Goal: Information Seeking & Learning: Get advice/opinions

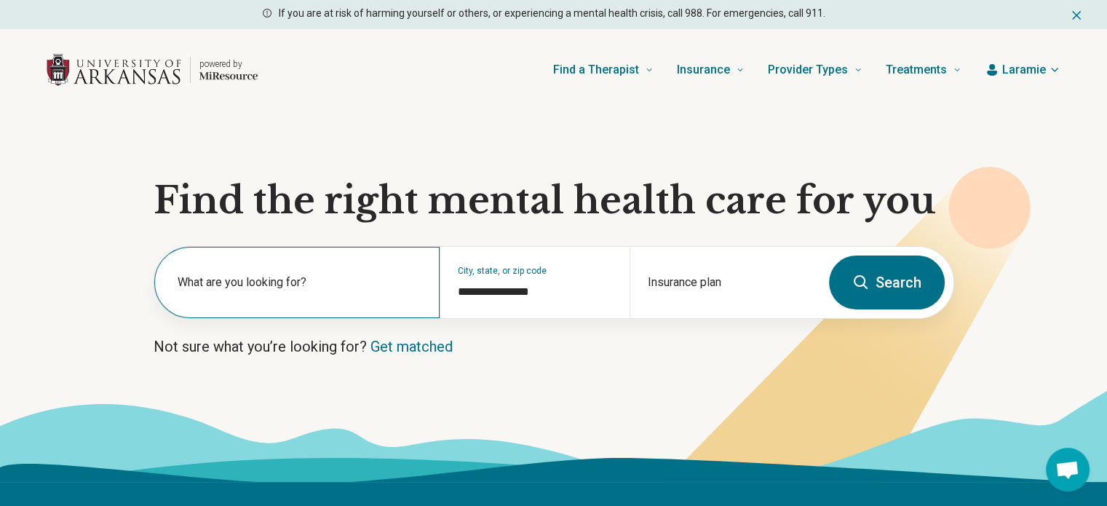
drag, startPoint x: 274, startPoint y: 277, endPoint x: 274, endPoint y: 268, distance: 9.5
click at [274, 268] on div "What are you looking for?" at bounding box center [296, 282] width 285 height 71
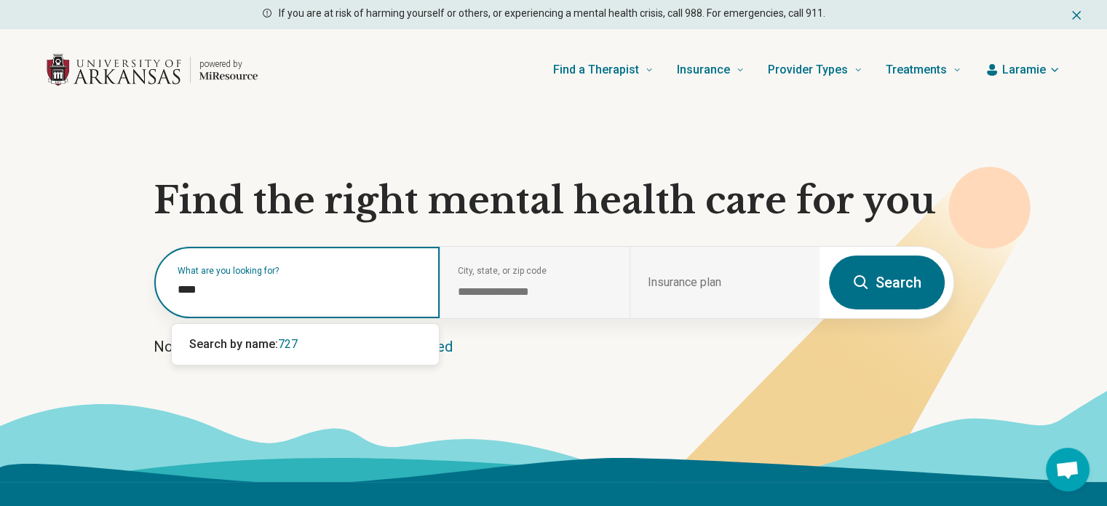
type input "*****"
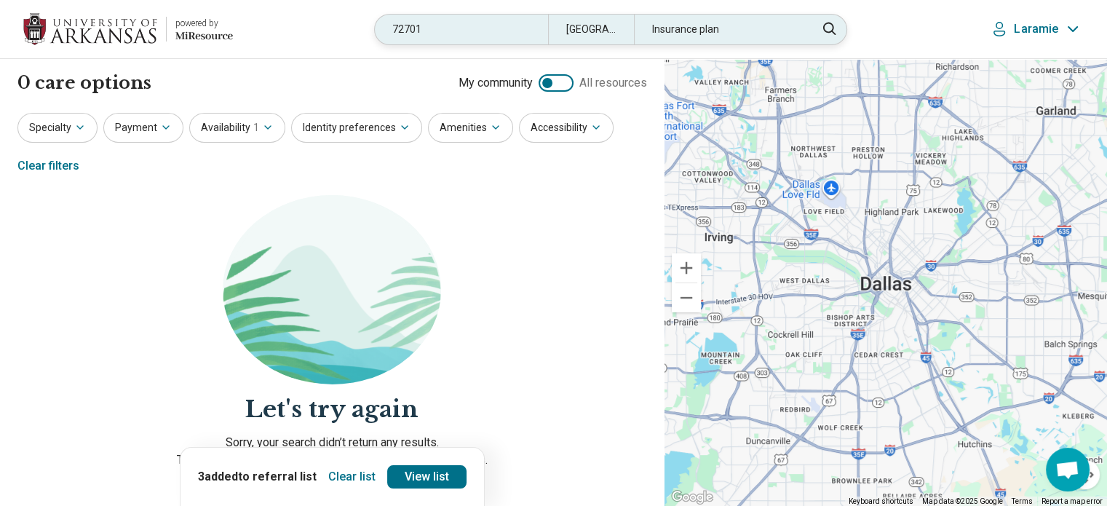
click at [599, 20] on div "[GEOGRAPHIC_DATA], [GEOGRAPHIC_DATA]" at bounding box center [591, 30] width 87 height 30
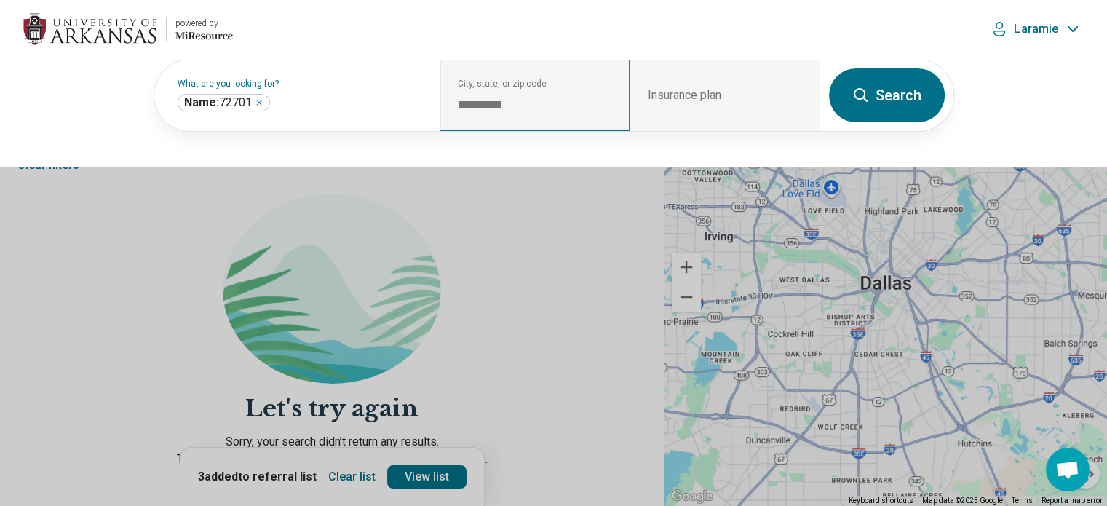
click at [521, 122] on div "**********" at bounding box center [534, 95] width 190 height 71
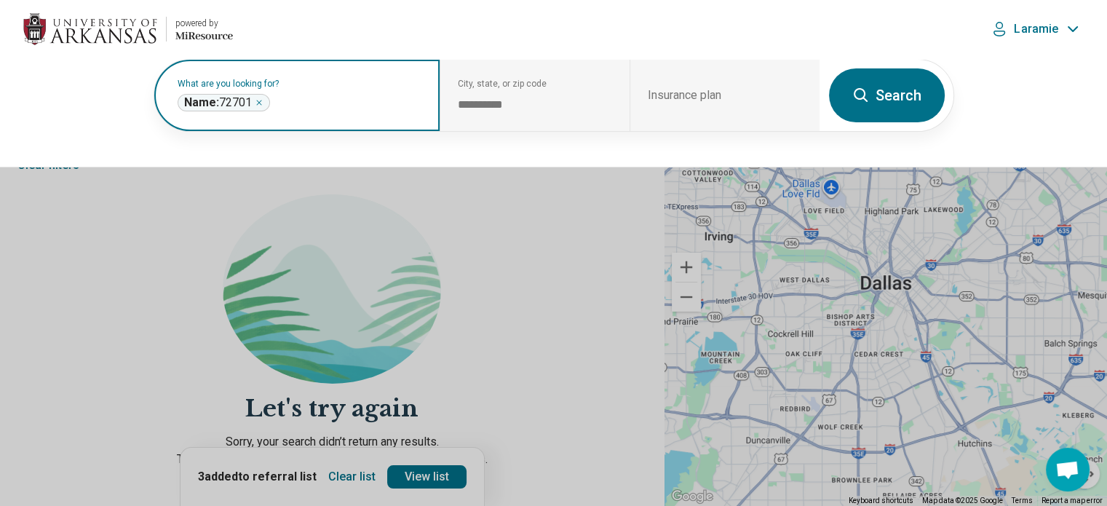
click at [261, 100] on icon "Remove" at bounding box center [259, 102] width 4 height 4
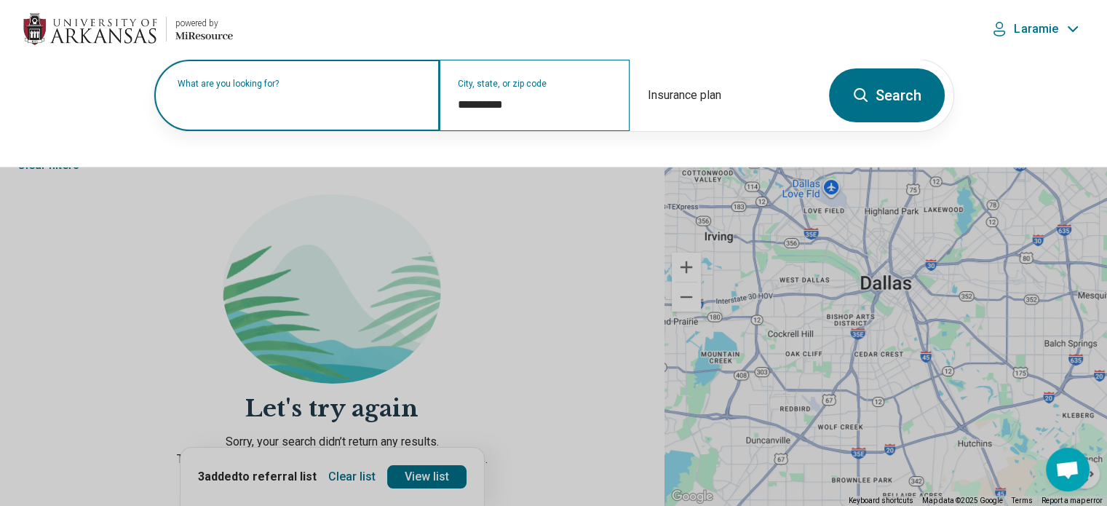
click at [530, 115] on div "**********" at bounding box center [534, 95] width 190 height 71
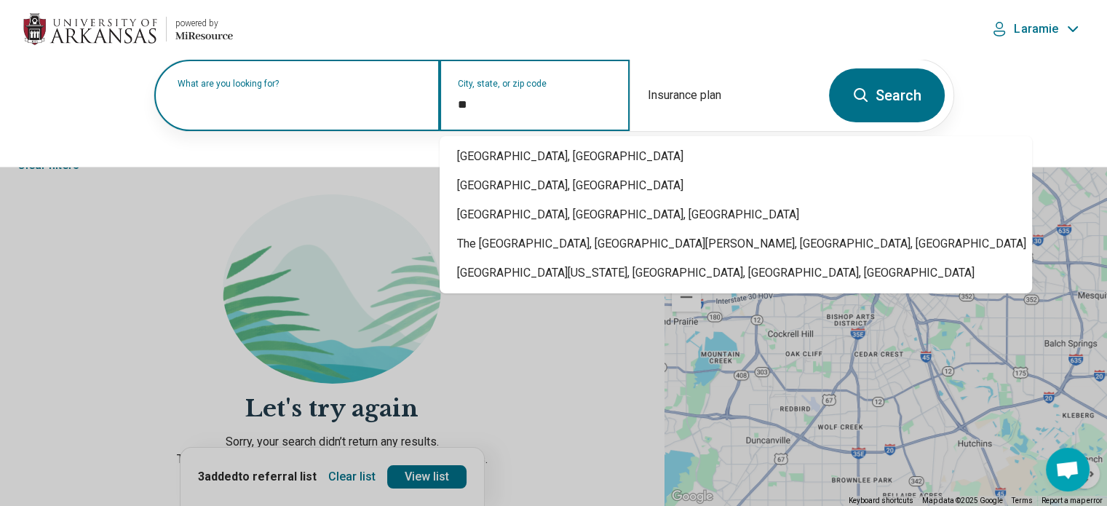
type input "*"
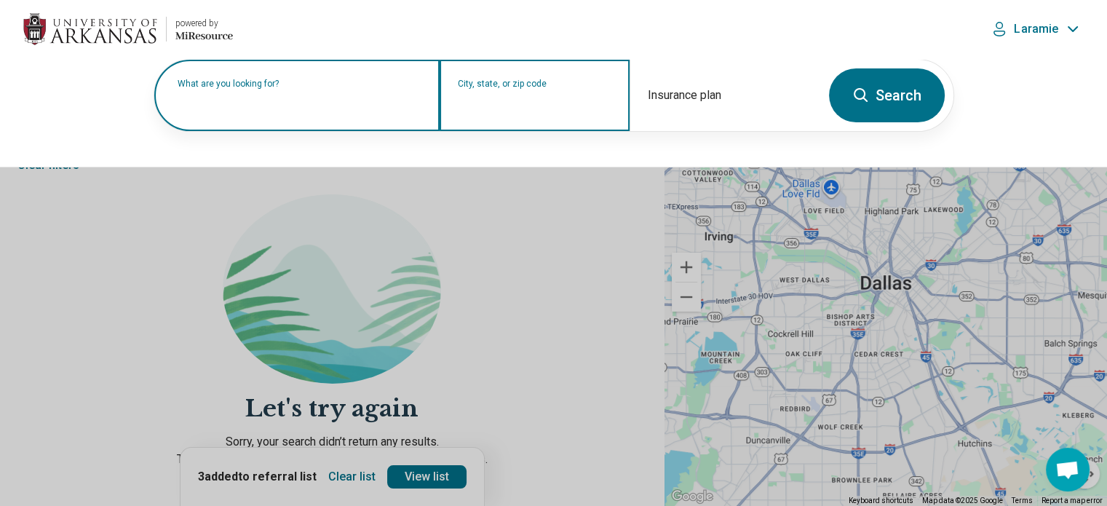
click at [829, 68] on button "Search" at bounding box center [887, 95] width 116 height 54
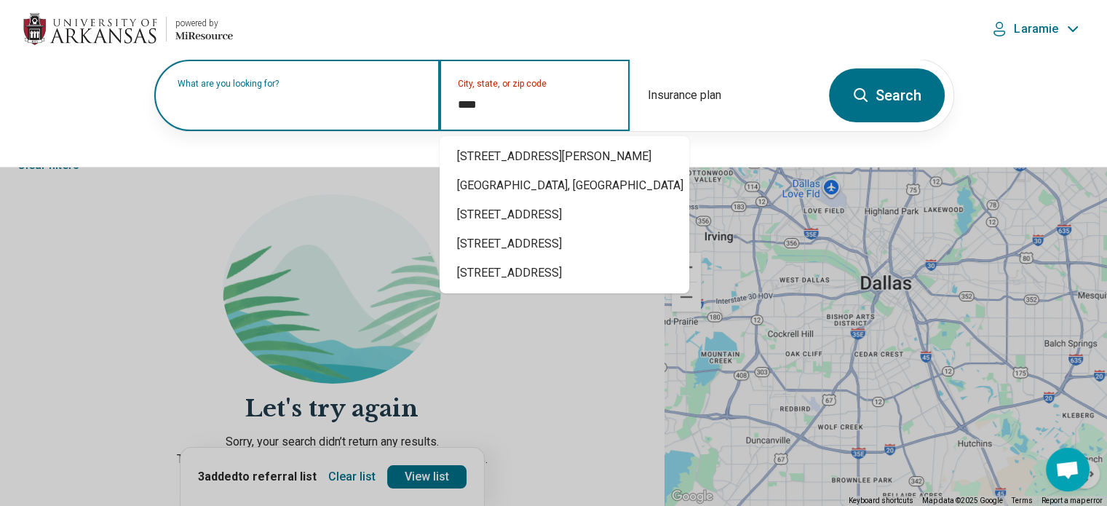
type input "*****"
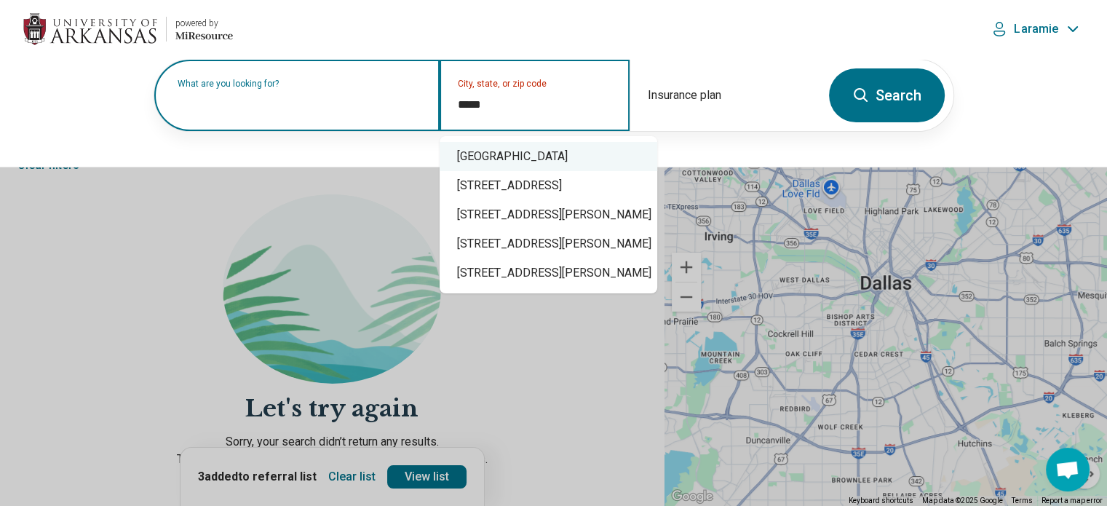
click at [519, 150] on div "[GEOGRAPHIC_DATA]" at bounding box center [548, 156] width 218 height 29
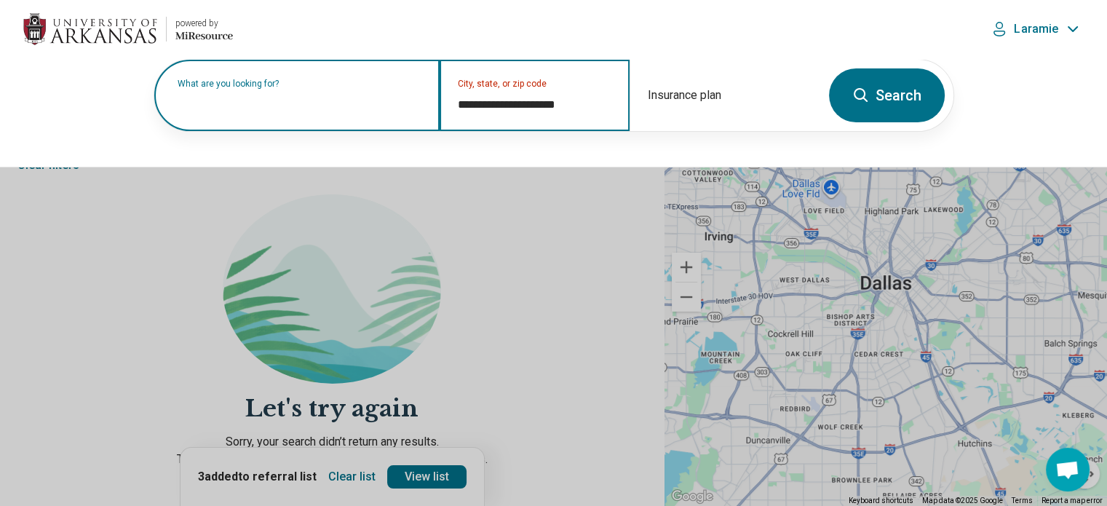
type input "**********"
click at [892, 105] on button "Search" at bounding box center [887, 95] width 116 height 54
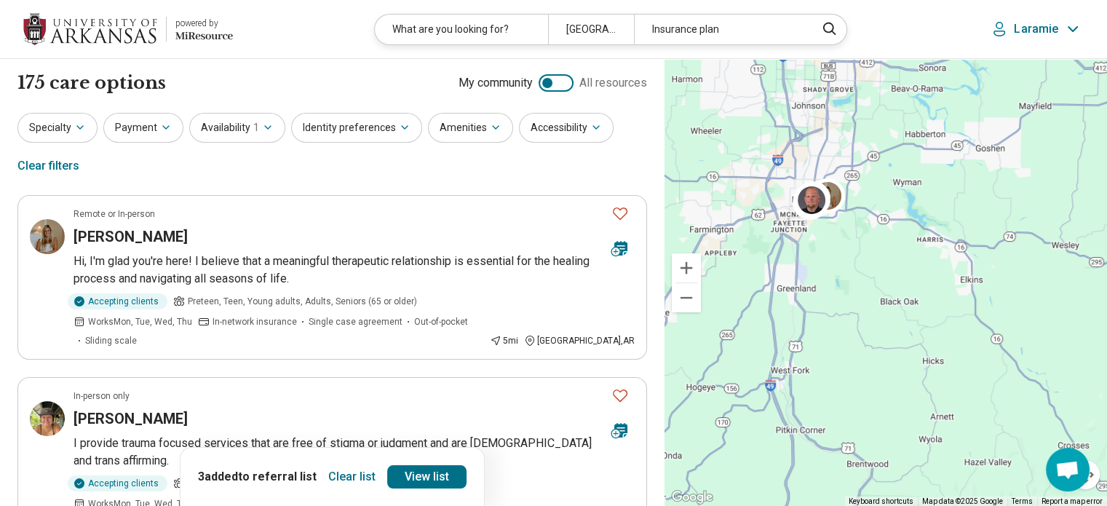
drag, startPoint x: 892, startPoint y: 105, endPoint x: 194, endPoint y: -72, distance: 720.7
click at [70, 133] on button "Specialty" at bounding box center [57, 128] width 80 height 30
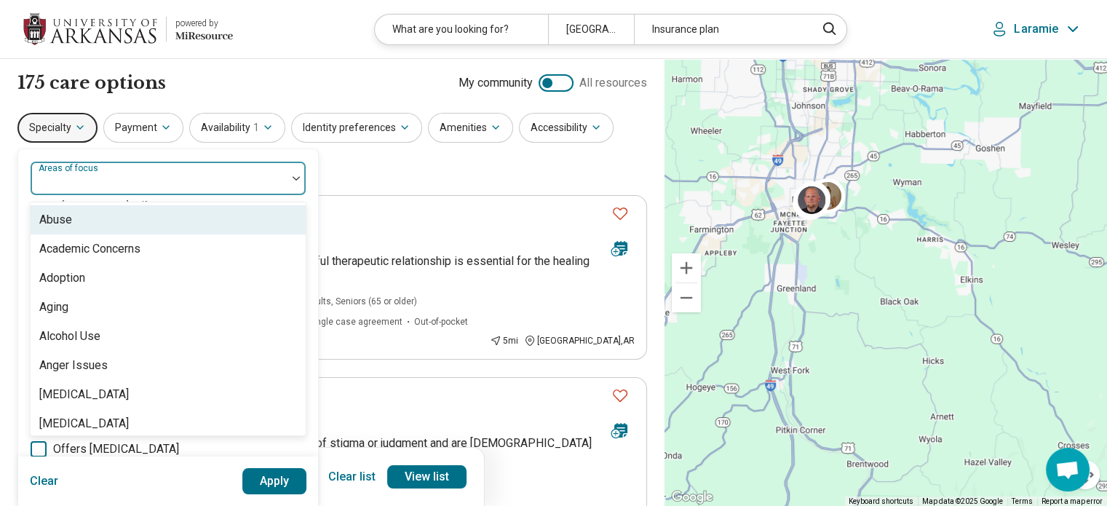
click at [148, 190] on div at bounding box center [158, 184] width 244 height 20
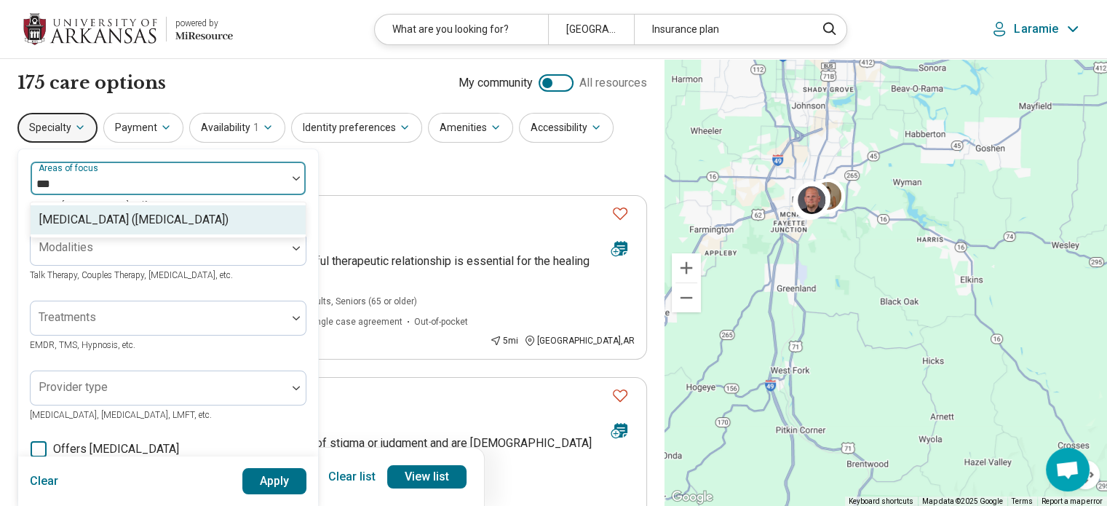
type input "****"
click at [148, 220] on div "[MEDICAL_DATA] ([MEDICAL_DATA])" at bounding box center [133, 219] width 189 height 17
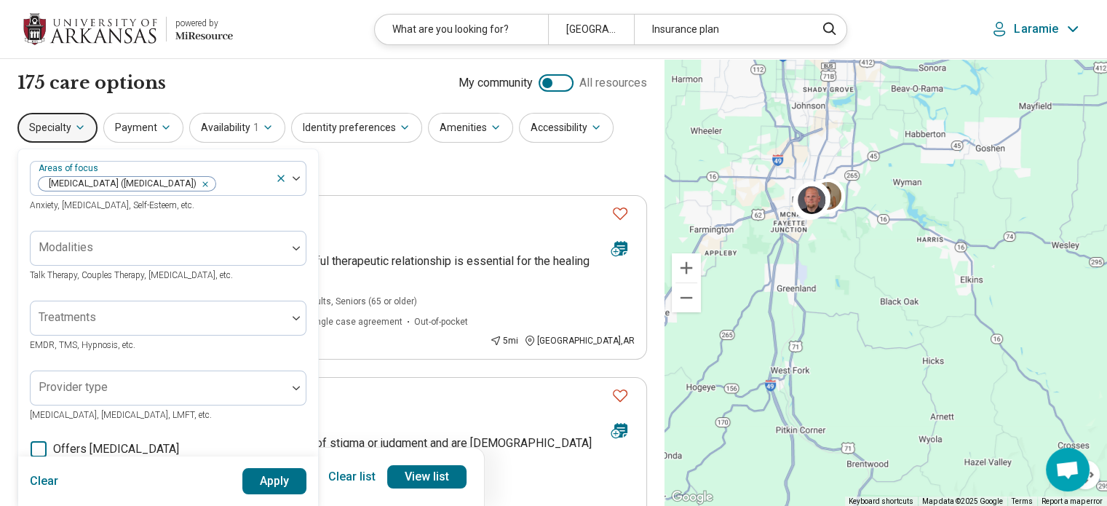
click at [254, 475] on button "Apply" at bounding box center [274, 481] width 65 height 26
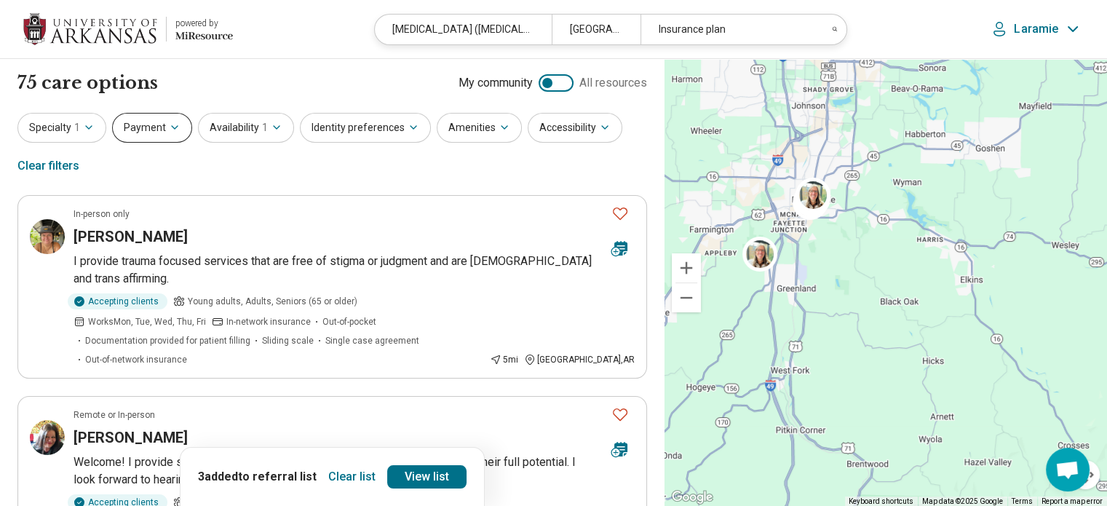
click at [127, 132] on button "Payment" at bounding box center [152, 128] width 80 height 30
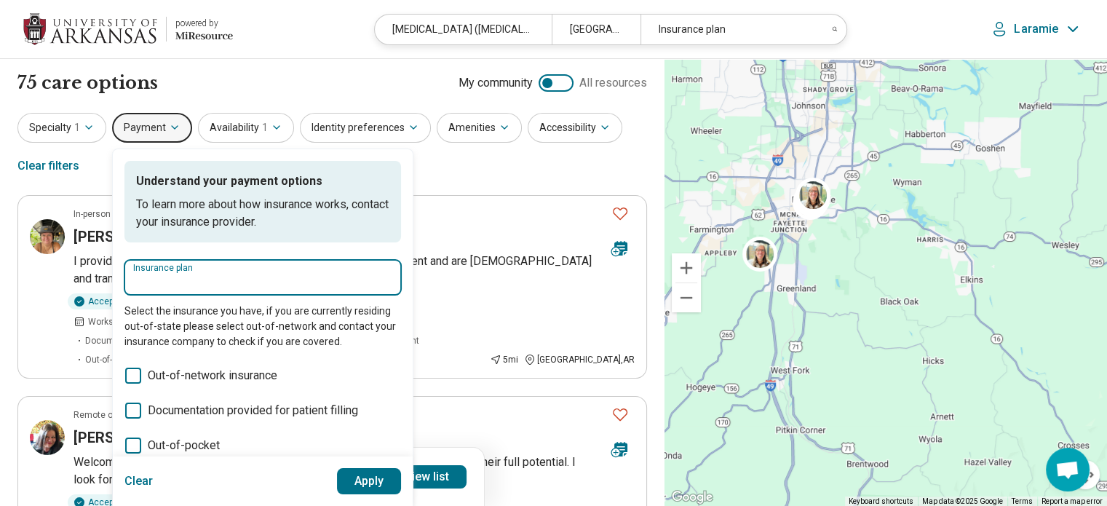
click at [215, 280] on input "Insurance plan" at bounding box center [262, 281] width 259 height 17
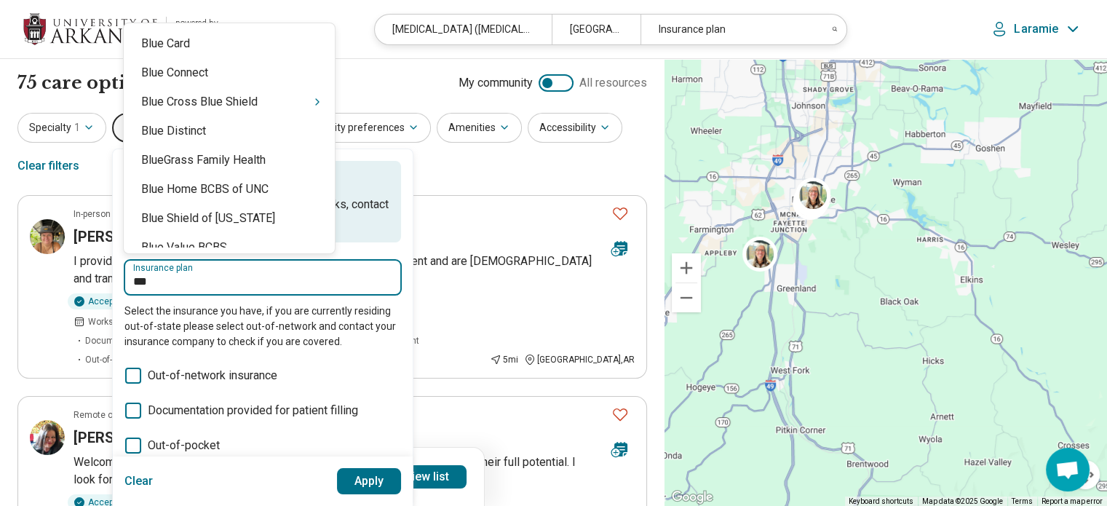
type input "****"
click at [258, 105] on div "Blue Cross Blue Shield" at bounding box center [229, 101] width 211 height 29
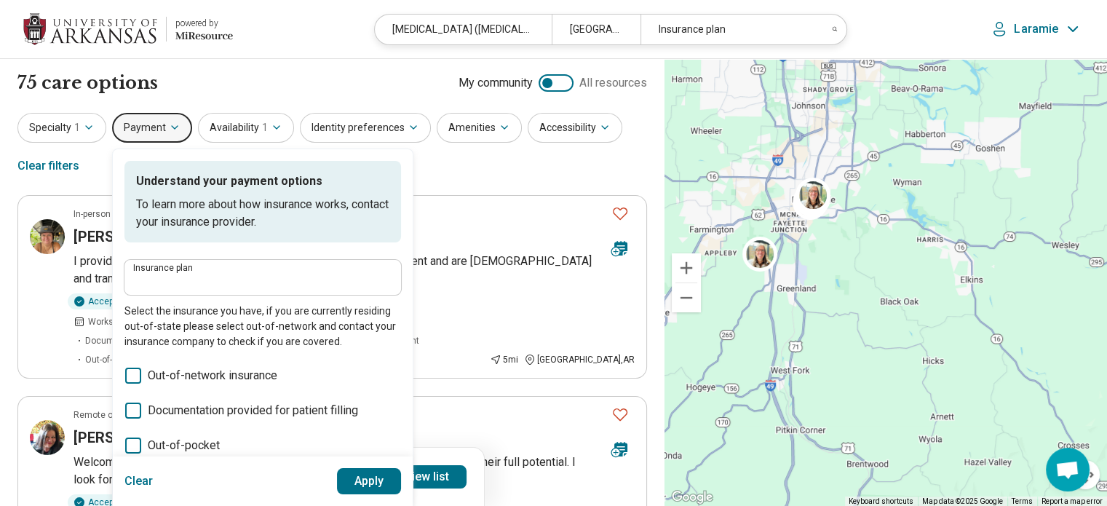
click at [378, 479] on button "Apply" at bounding box center [369, 481] width 65 height 26
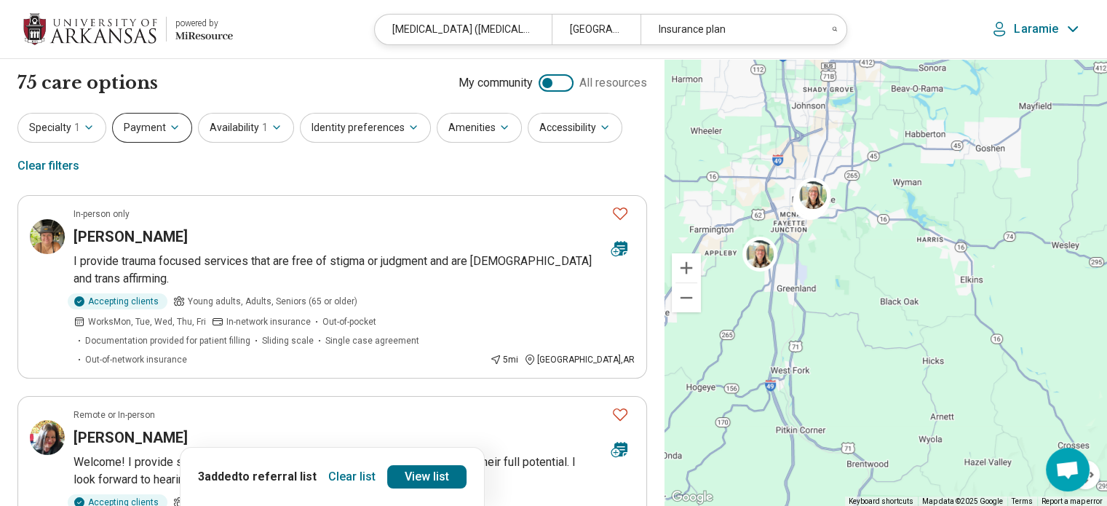
click at [172, 127] on icon "button" at bounding box center [175, 128] width 12 height 12
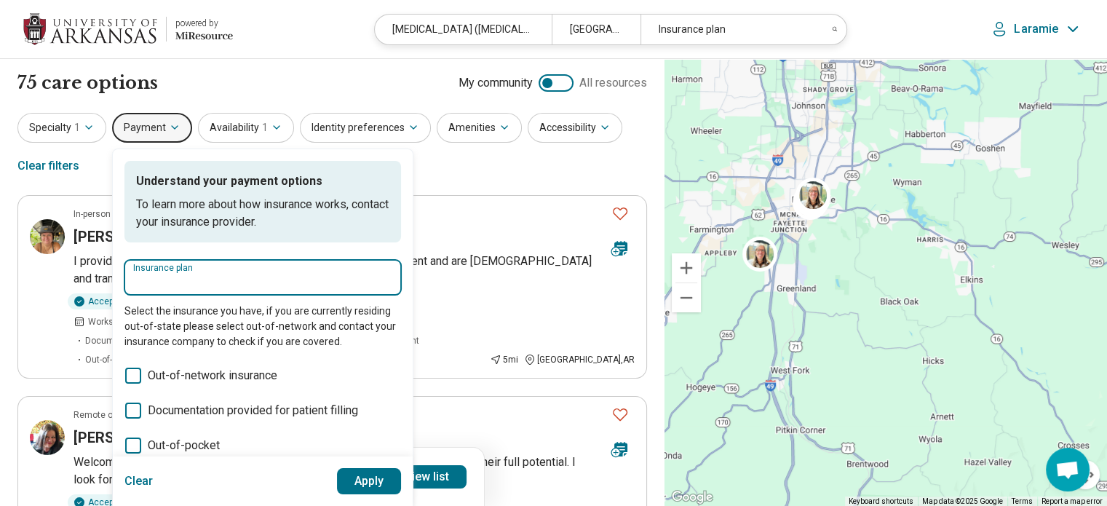
click at [215, 282] on input "Insurance plan" at bounding box center [262, 281] width 259 height 17
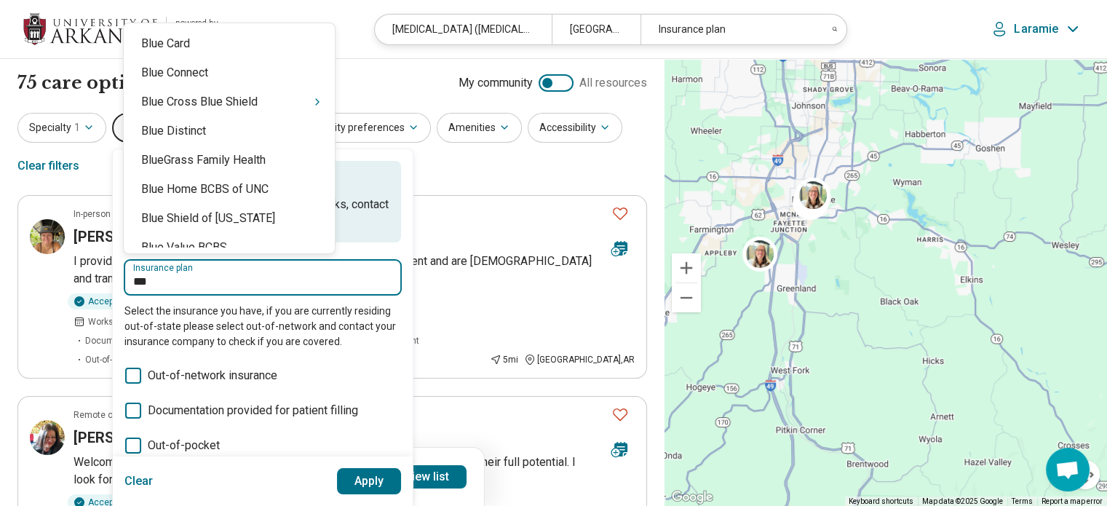
type input "****"
click at [256, 90] on div "Blue Cross Blue Shield" at bounding box center [229, 101] width 211 height 29
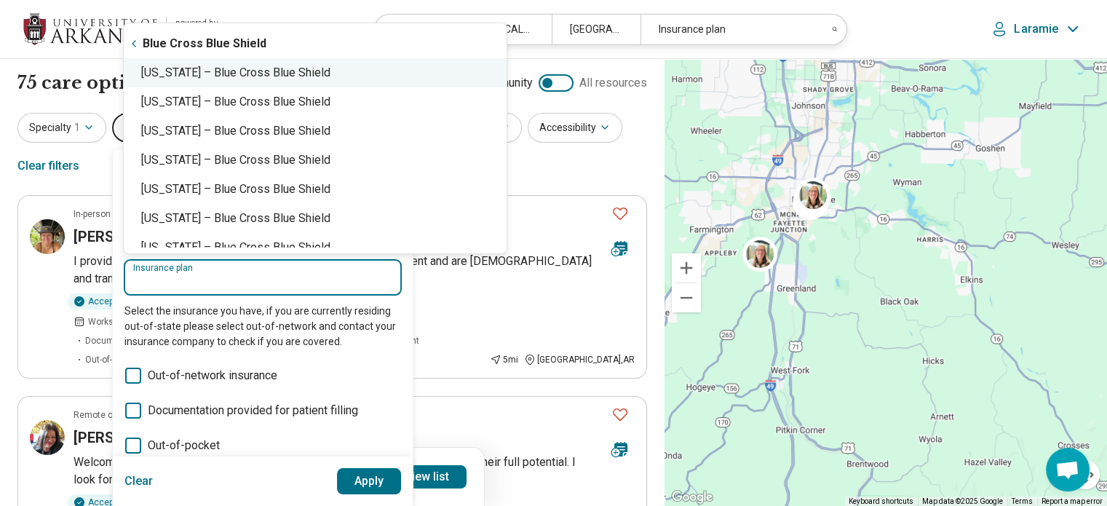
click at [284, 60] on div "[US_STATE] – Blue Cross Blue Shield" at bounding box center [315, 72] width 383 height 29
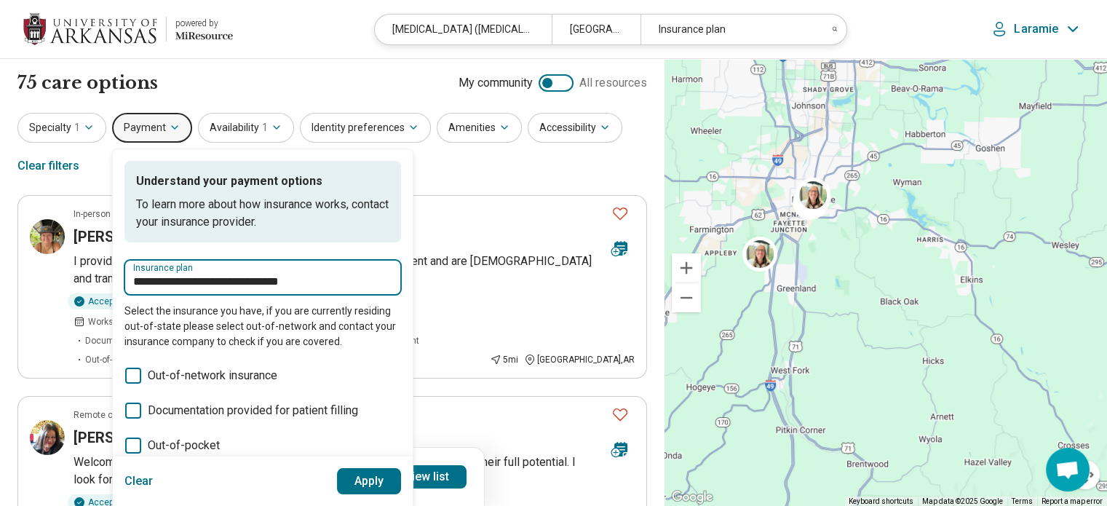
type input "**********"
click at [360, 470] on button "Apply" at bounding box center [369, 481] width 65 height 26
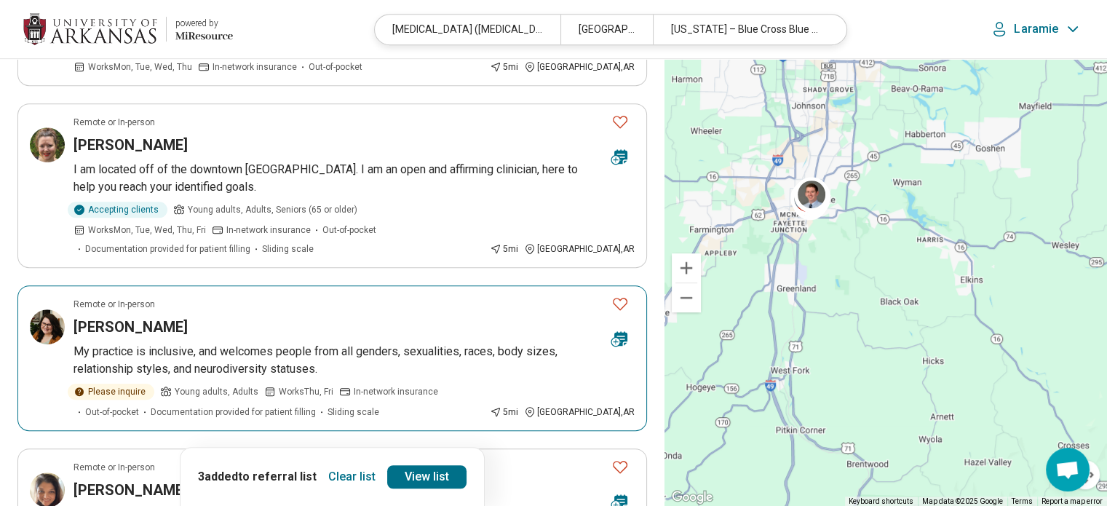
scroll to position [760, 0]
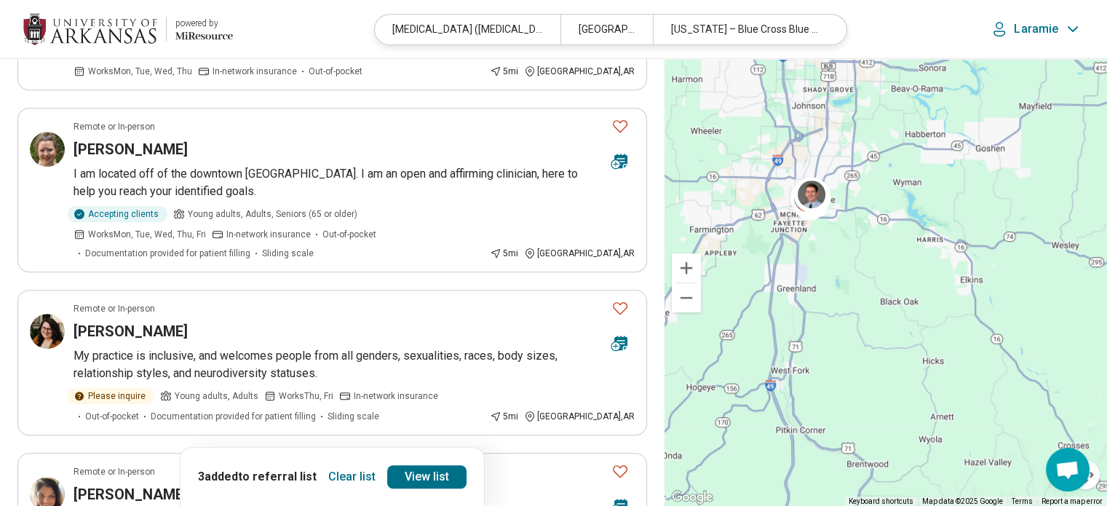
click at [349, 479] on button "Clear list" at bounding box center [351, 476] width 59 height 23
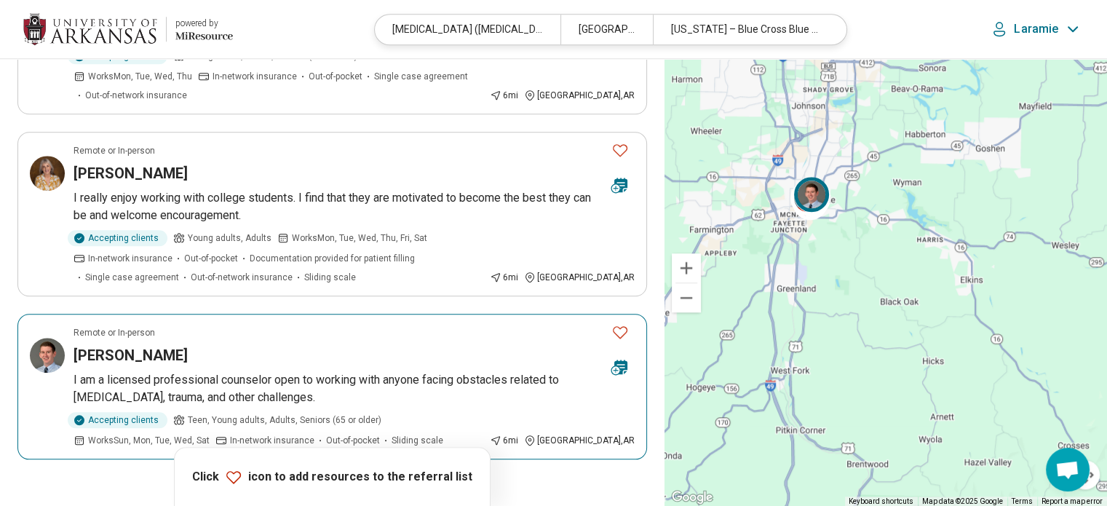
scroll to position [1473, 0]
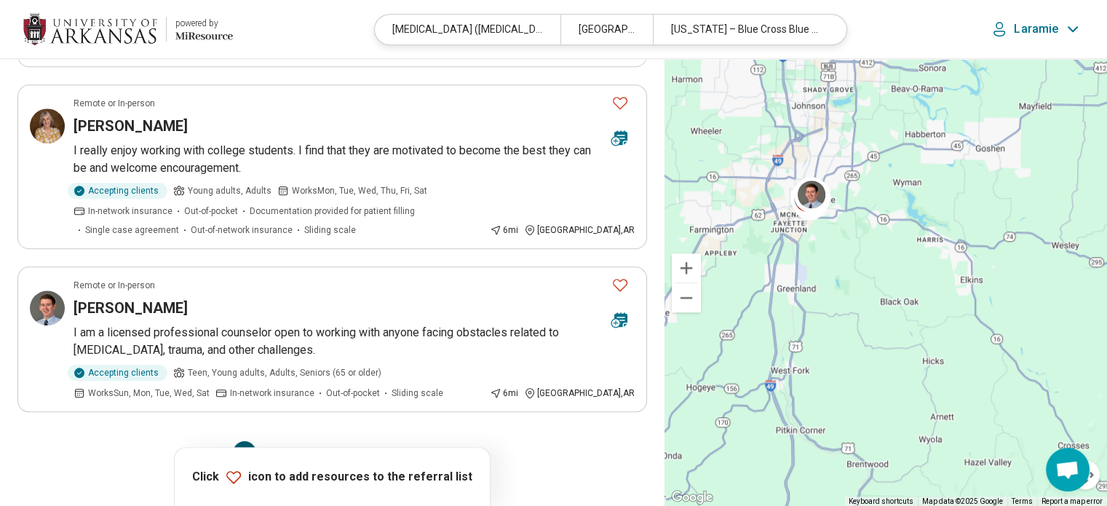
click at [274, 441] on button "2" at bounding box center [279, 452] width 23 height 23
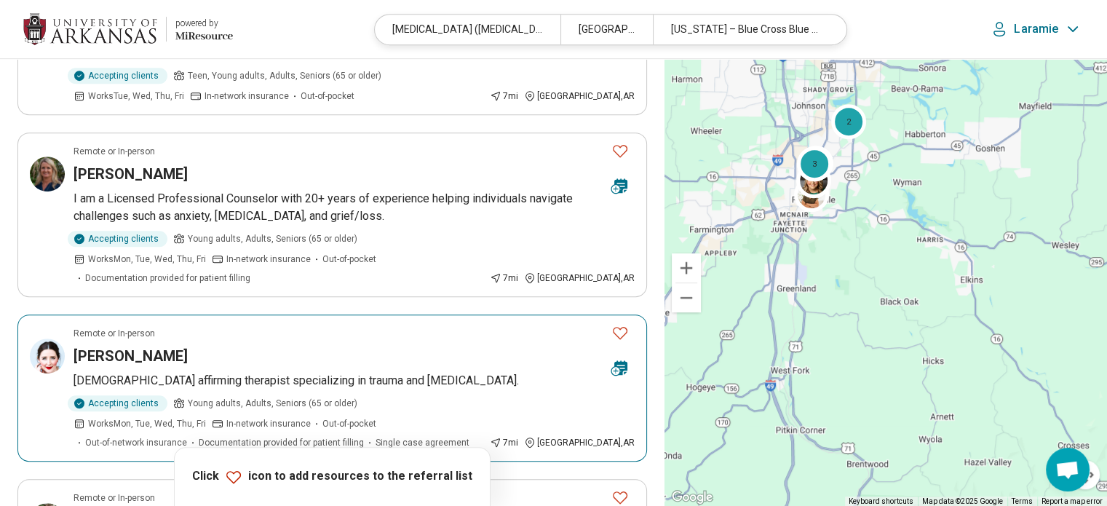
scroll to position [783, 0]
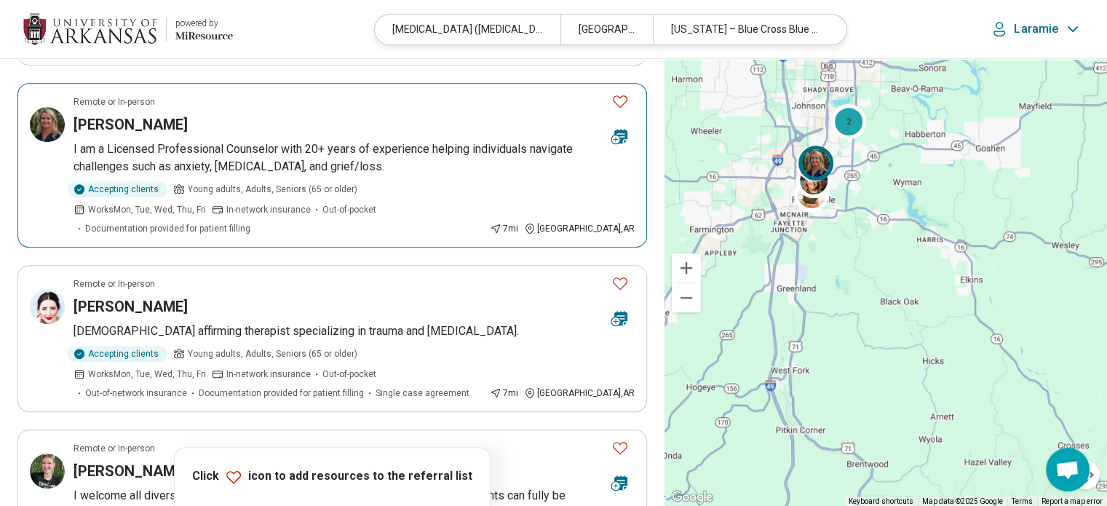
click at [623, 92] on icon "Favorite" at bounding box center [619, 100] width 17 height 17
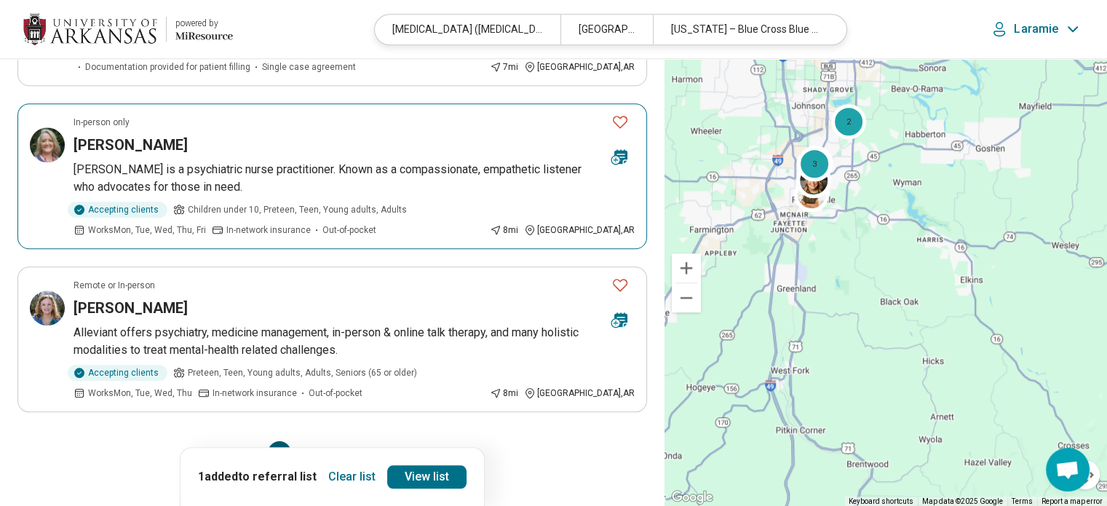
scroll to position [1470, 0]
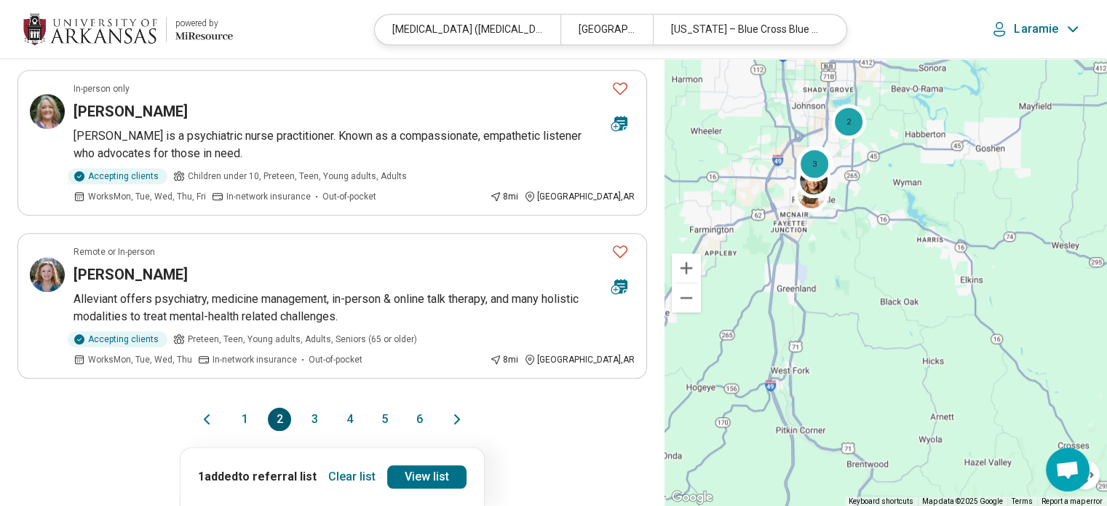
click at [321, 407] on button "3" at bounding box center [314, 418] width 23 height 23
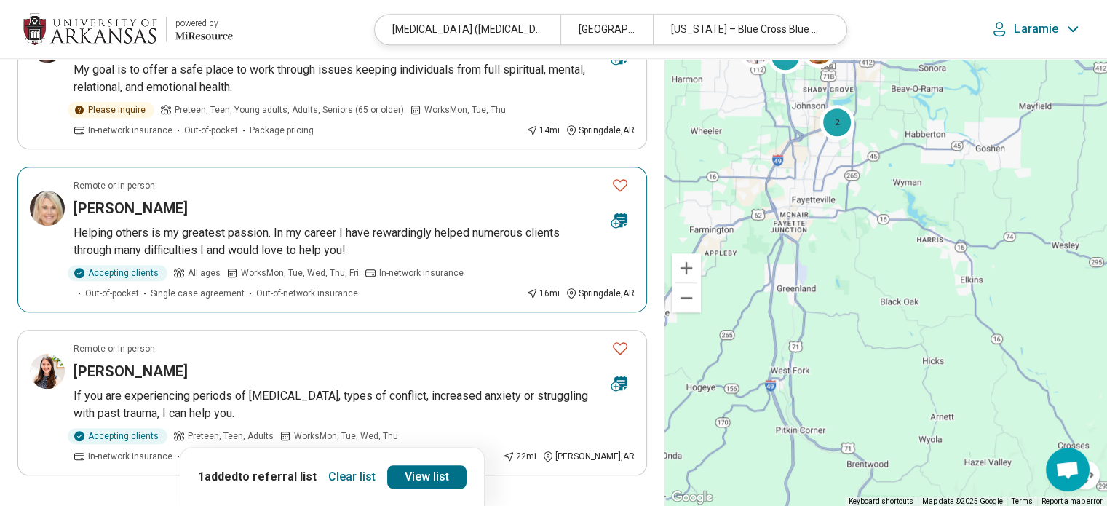
scroll to position [1397, 0]
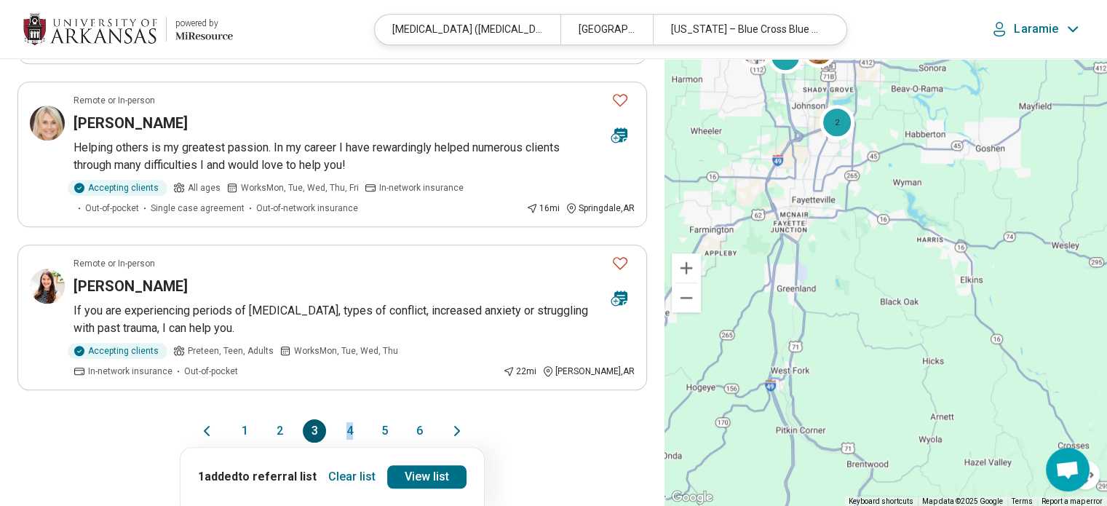
drag, startPoint x: 347, startPoint y: 421, endPoint x: 355, endPoint y: 397, distance: 26.0
click at [355, 419] on button "4" at bounding box center [349, 430] width 23 height 23
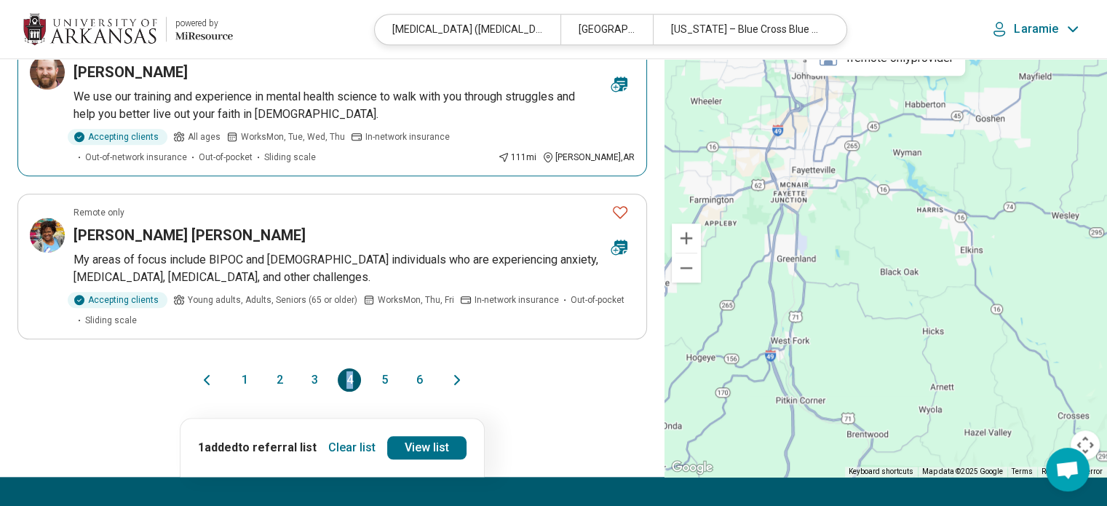
scroll to position [1475, 0]
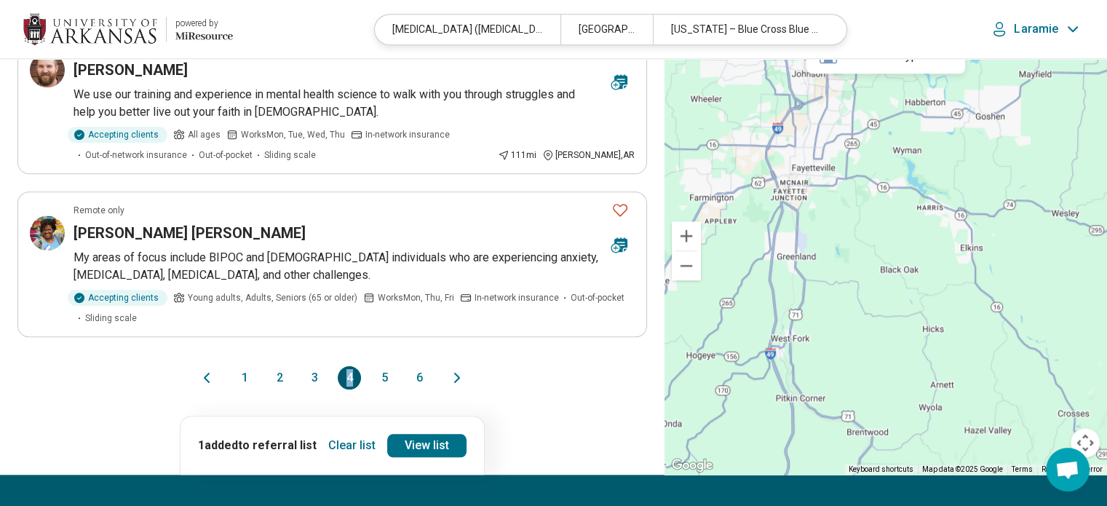
click at [388, 366] on button "5" at bounding box center [384, 377] width 23 height 23
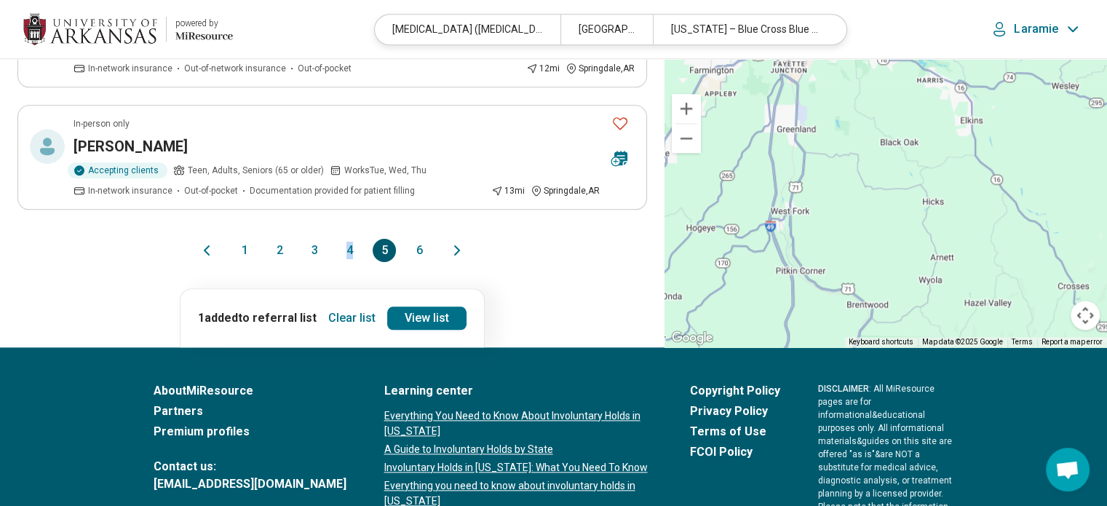
scroll to position [1726, 0]
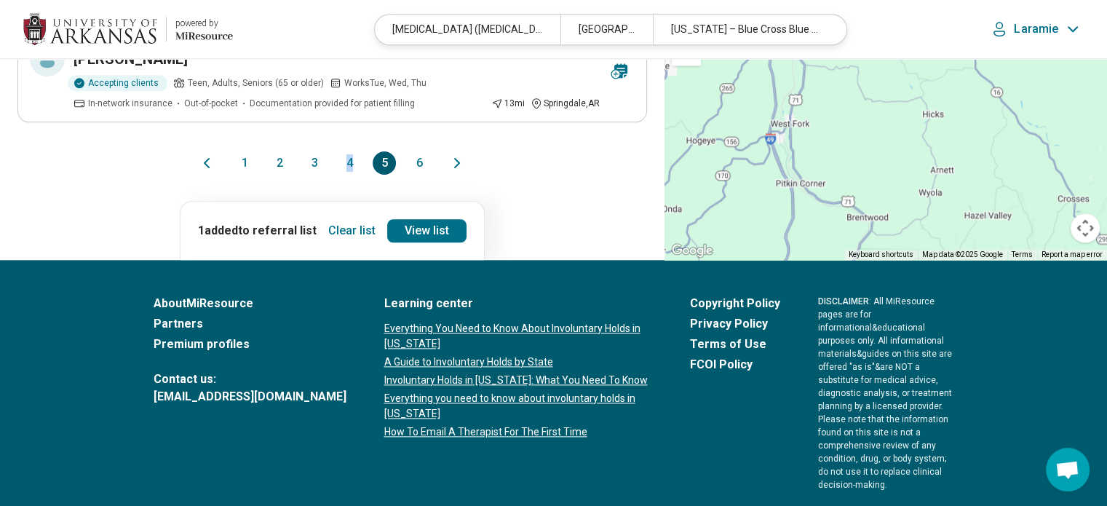
click at [251, 151] on button "1" at bounding box center [244, 162] width 23 height 23
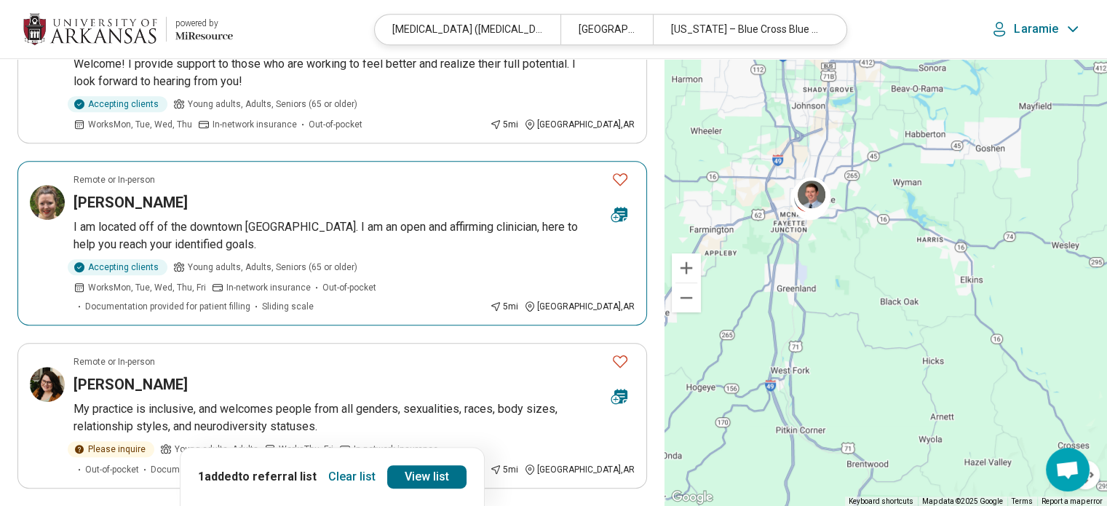
scroll to position [712, 0]
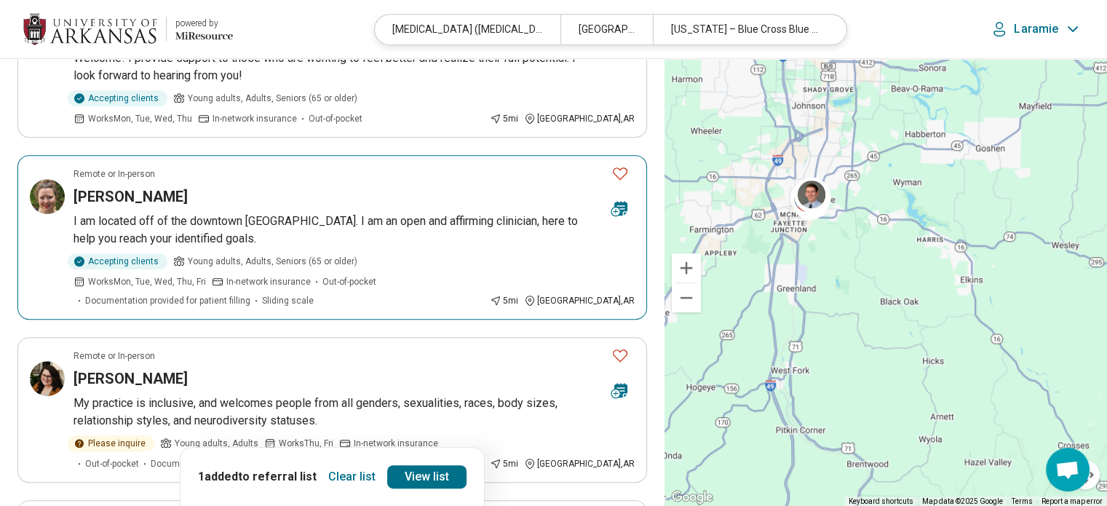
click at [627, 164] on icon "Favorite" at bounding box center [619, 172] width 17 height 17
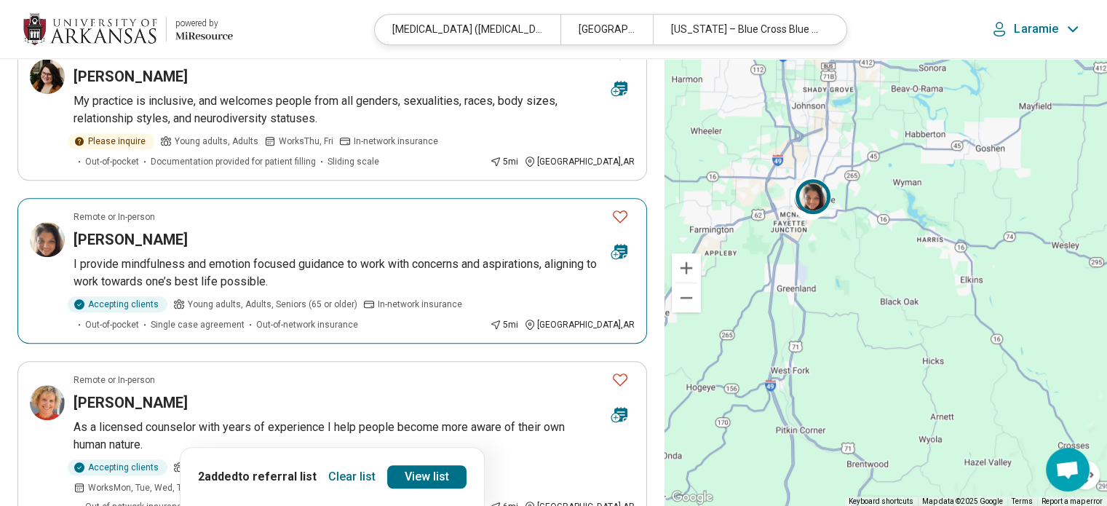
scroll to position [1032, 0]
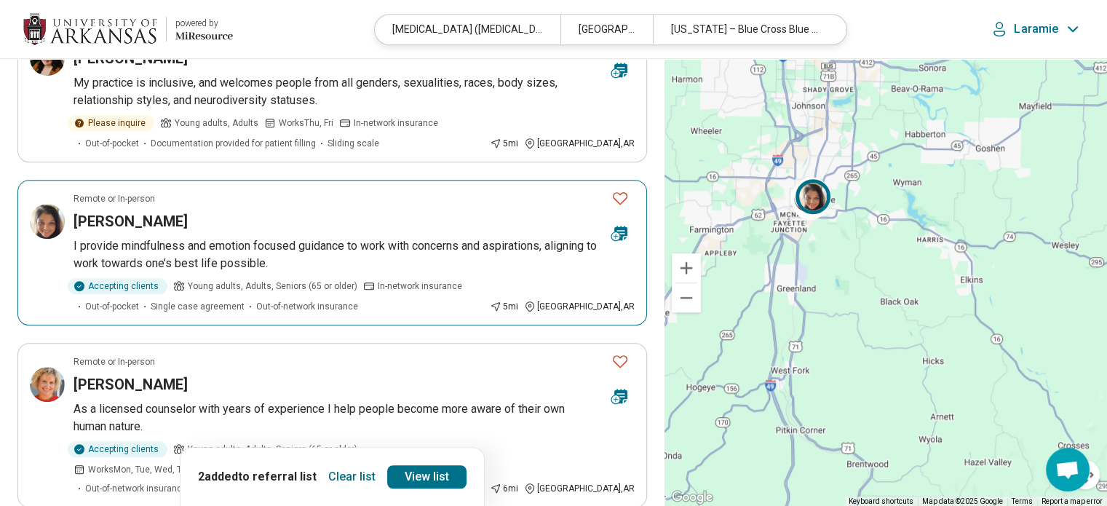
click at [614, 189] on icon "Favorite" at bounding box center [619, 197] width 17 height 17
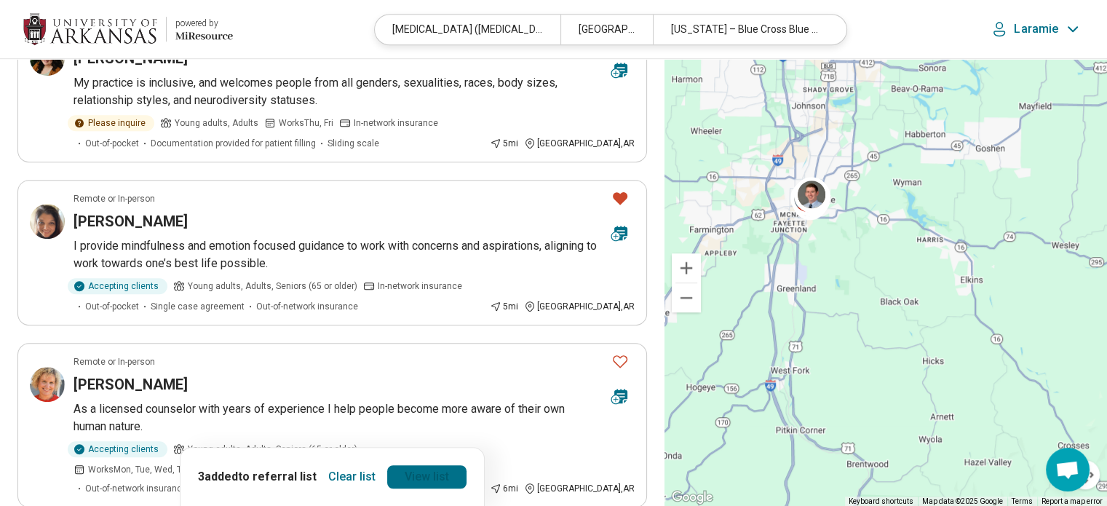
click at [429, 471] on link "View list" at bounding box center [426, 476] width 79 height 23
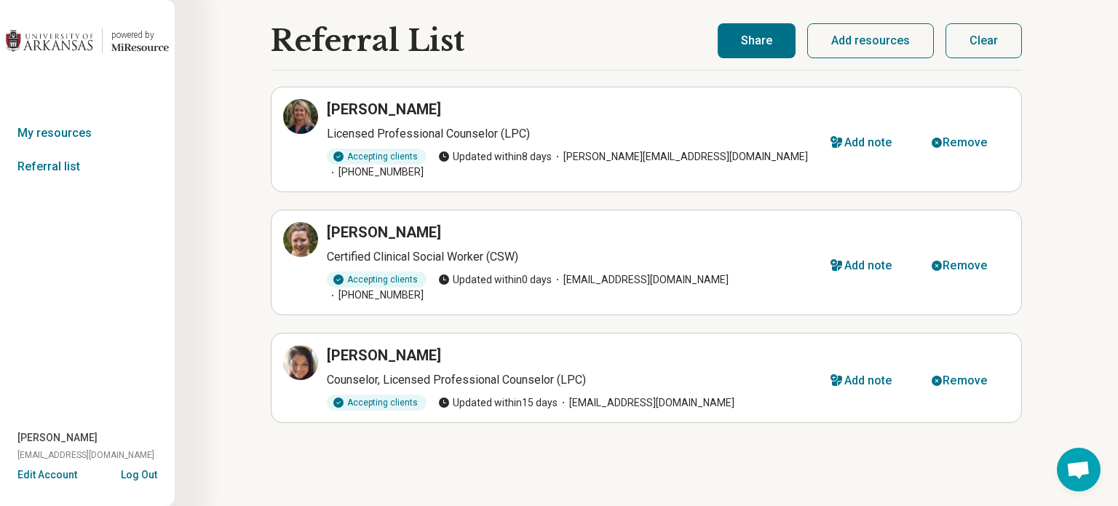
click at [768, 45] on button "Share" at bounding box center [756, 40] width 78 height 35
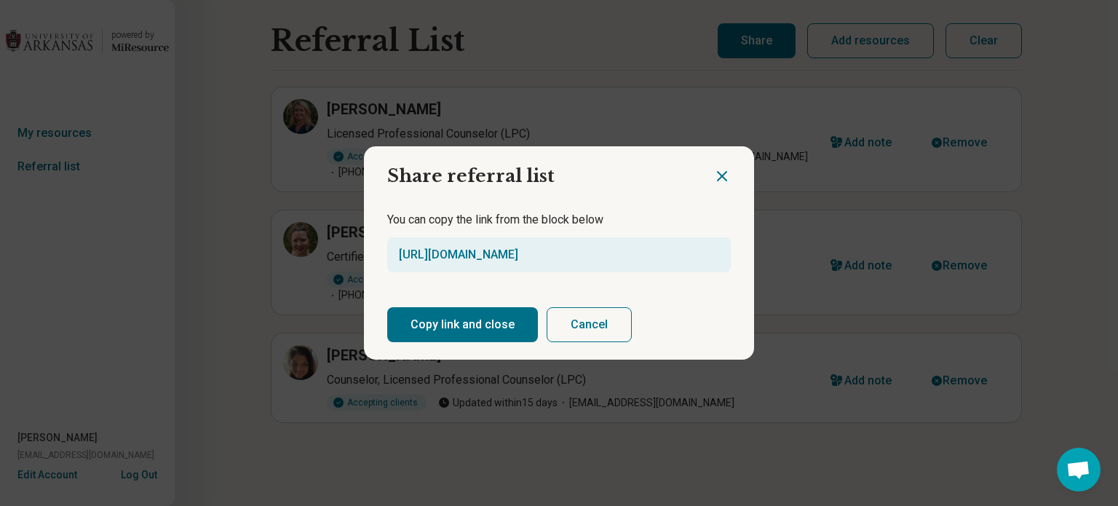
click at [486, 314] on button "Copy link and close" at bounding box center [462, 324] width 151 height 35
